Goal: Entertainment & Leisure: Browse casually

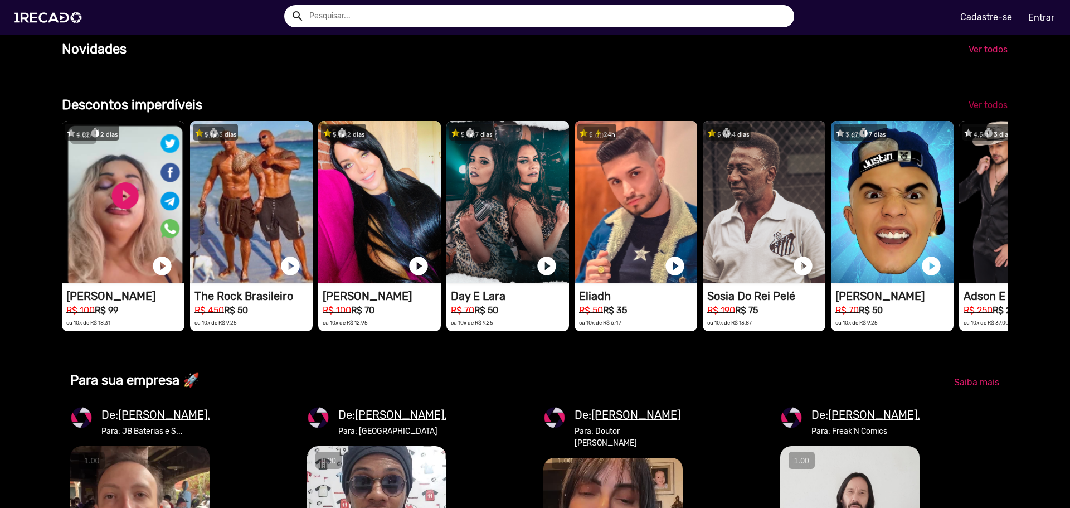
scroll to position [0, 2123]
click at [993, 110] on span "Ver todos" at bounding box center [988, 105] width 39 height 11
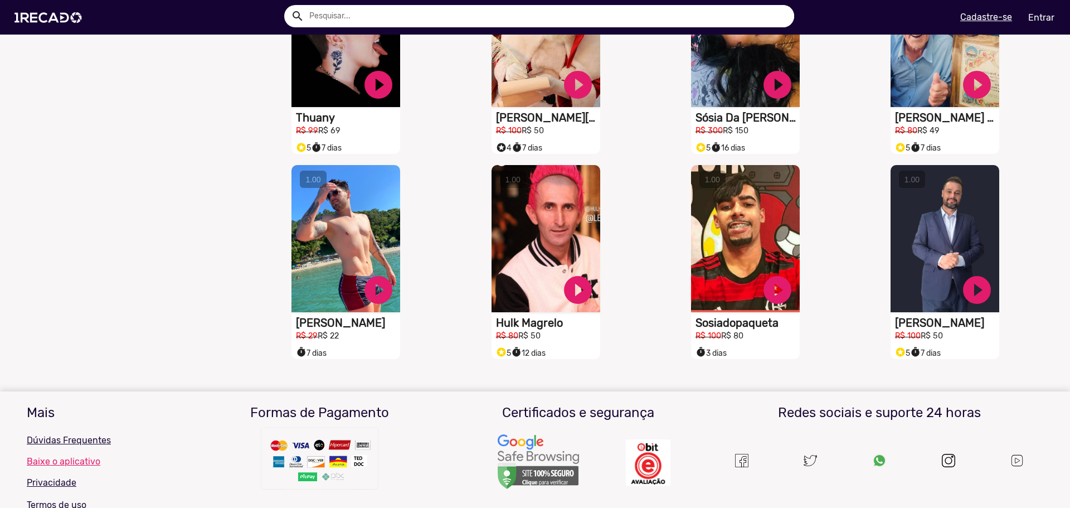
scroll to position [836, 0]
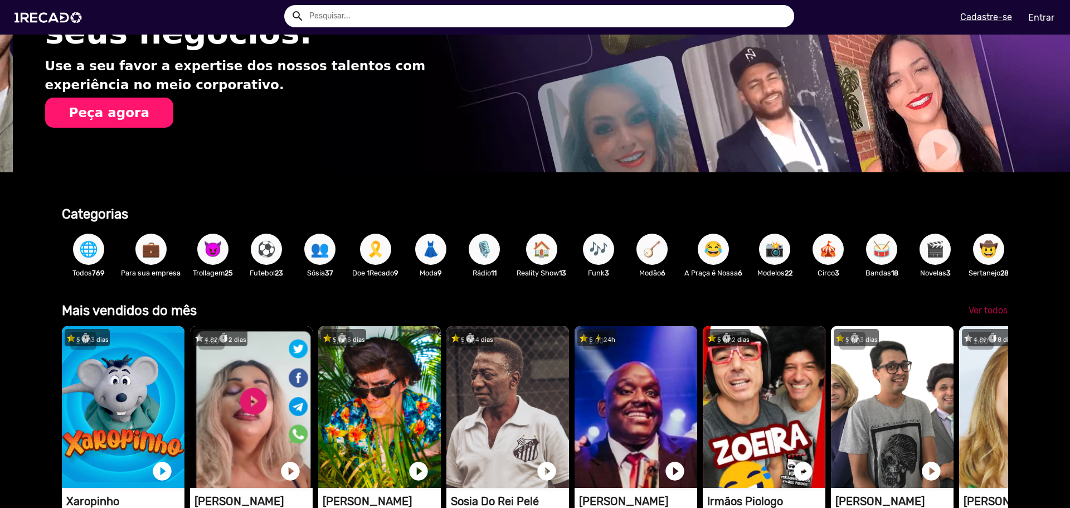
scroll to position [0, 1062]
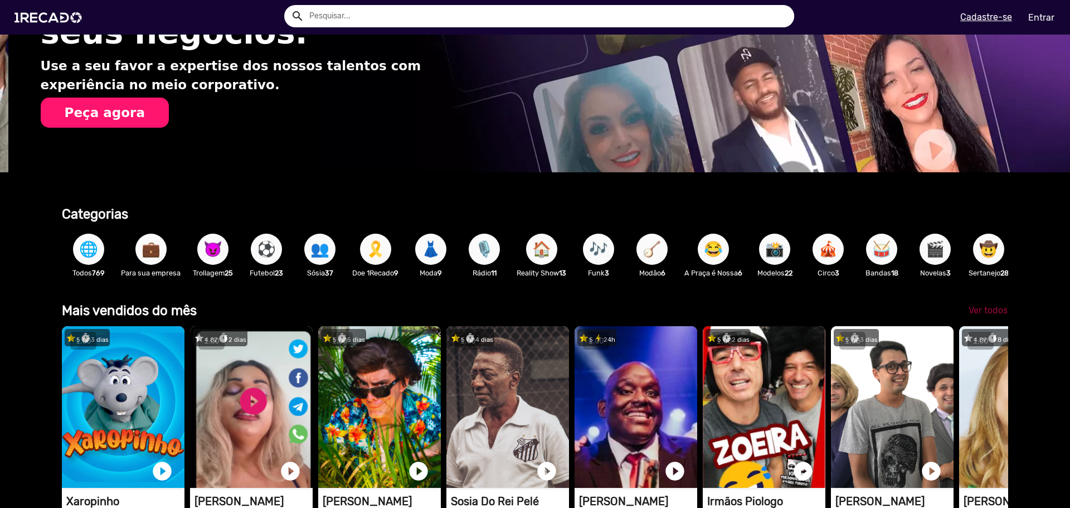
click at [989, 314] on span "Ver todos" at bounding box center [988, 310] width 39 height 11
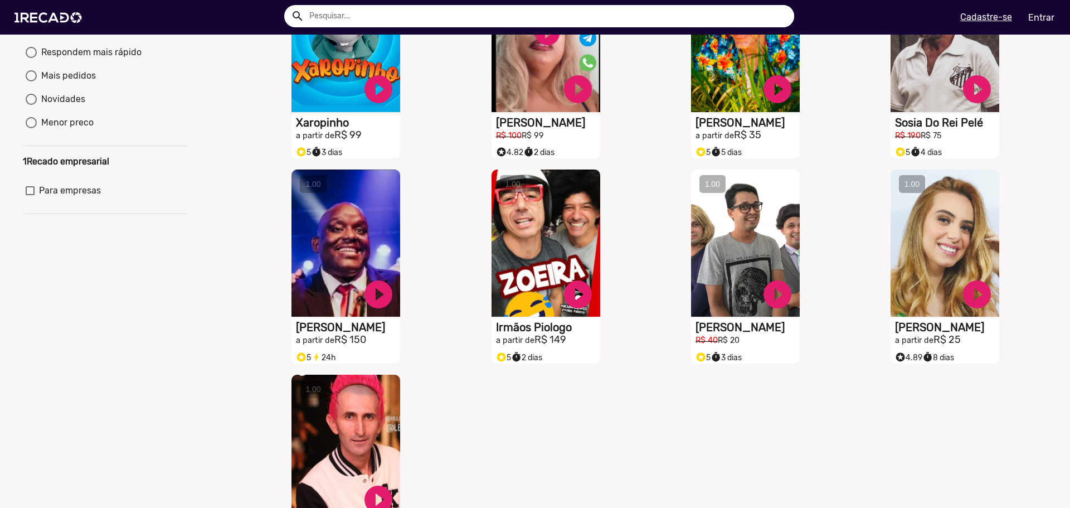
scroll to position [167, 0]
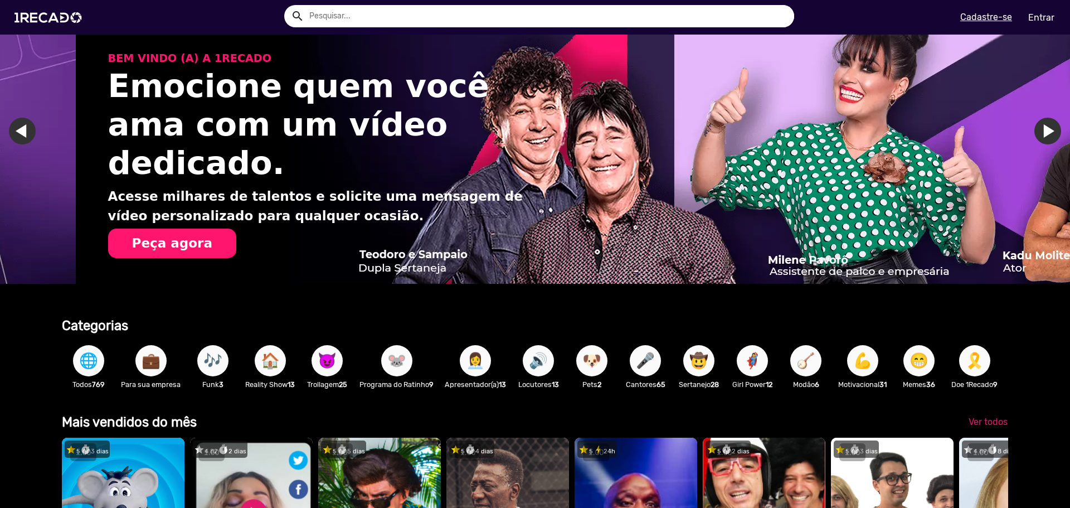
scroll to position [0, 2123]
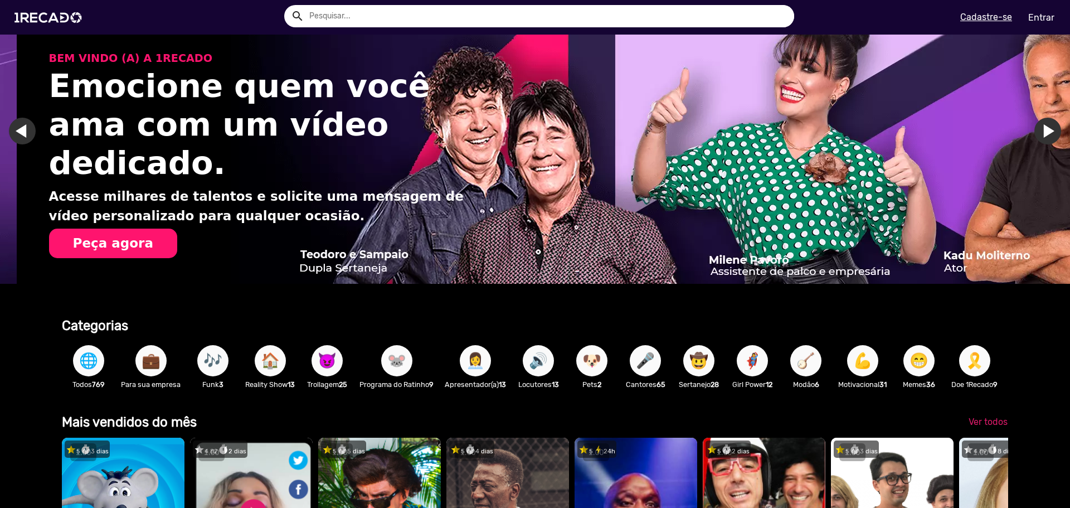
click at [148, 369] on span "💼" at bounding box center [151, 360] width 19 height 31
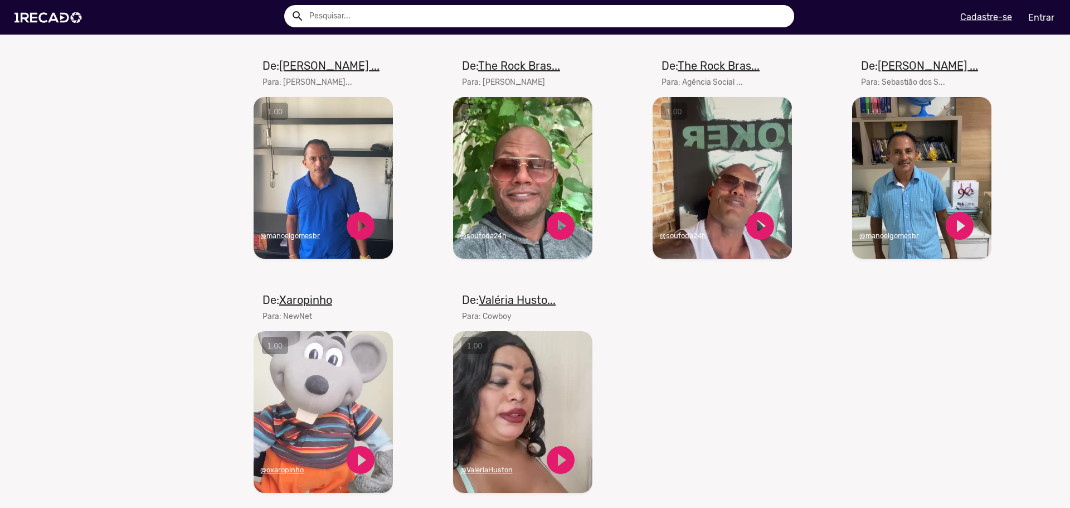
scroll to position [1059, 0]
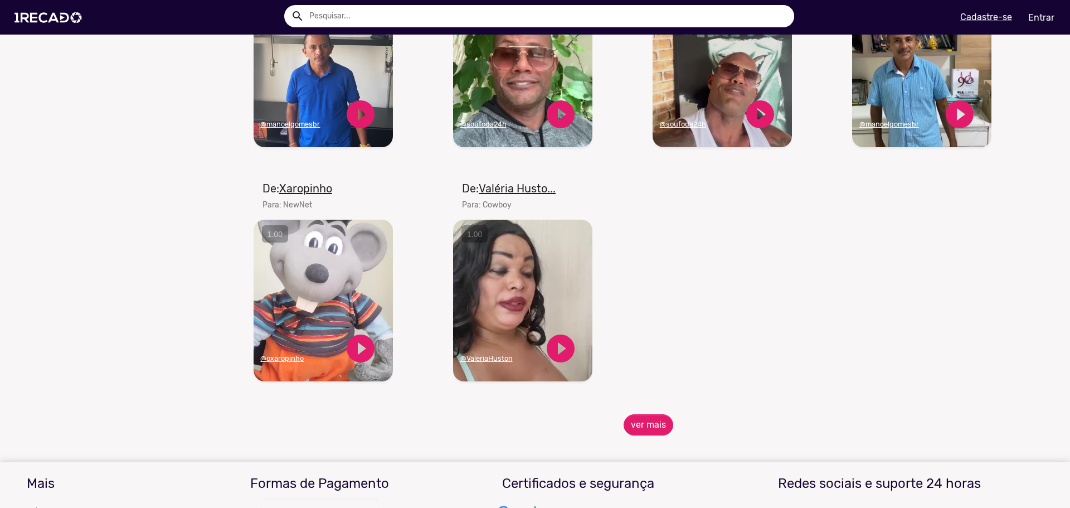
click at [709, 132] on video "Seu navegador não reproduz vídeo em HTML5" at bounding box center [722, 67] width 139 height 162
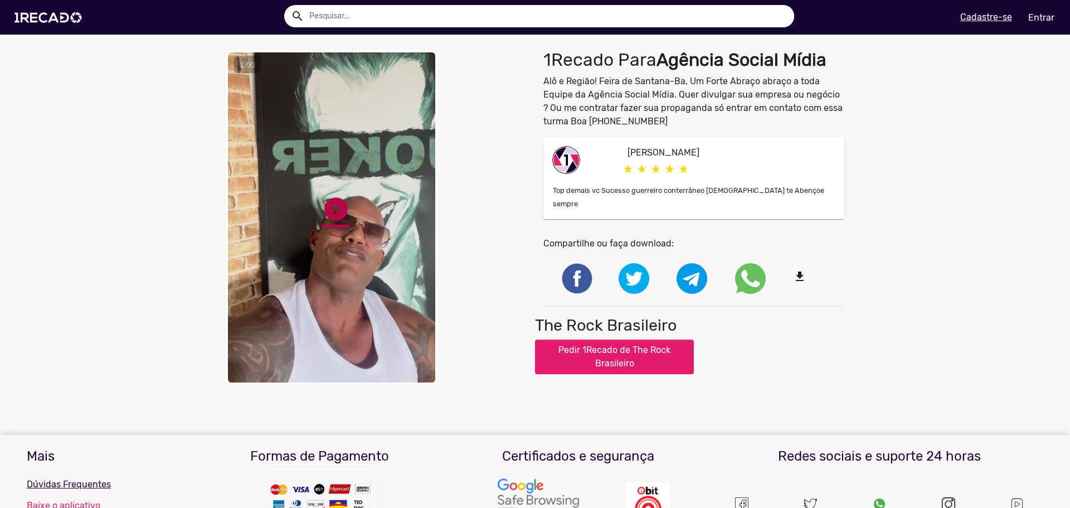
click at [338, 203] on link "play_circle_filled" at bounding box center [336, 209] width 28 height 28
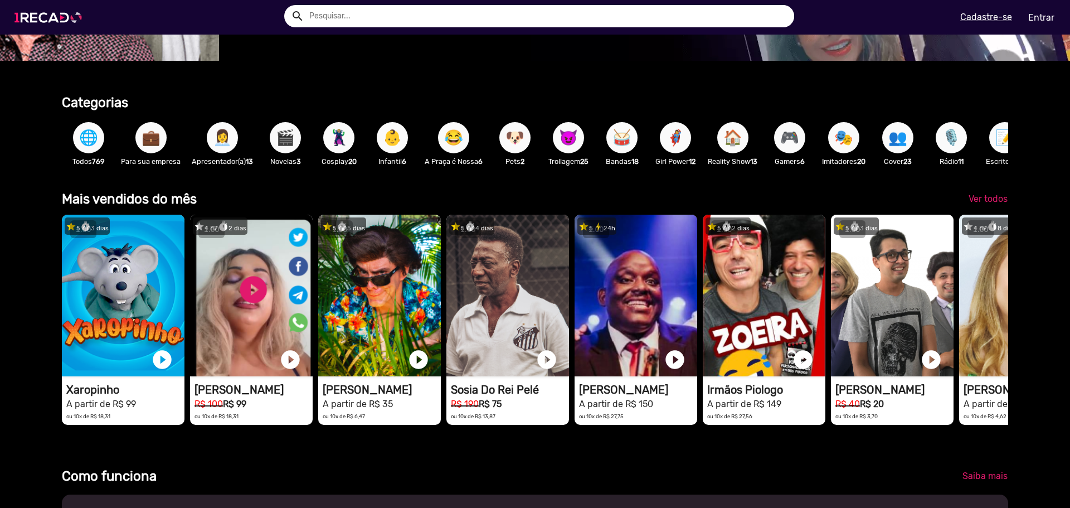
scroll to position [0, 1062]
